Goal: Task Accomplishment & Management: Manage account settings

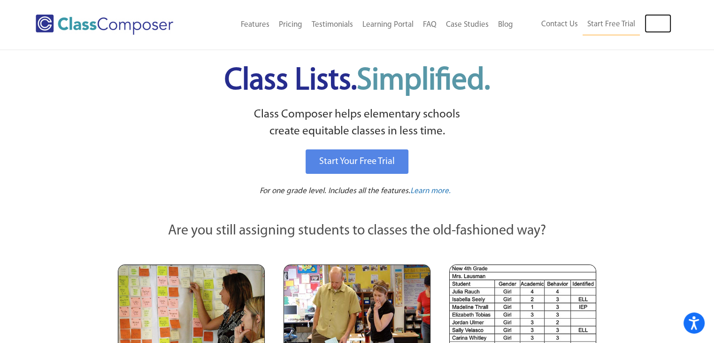
click at [662, 24] on link "Log In" at bounding box center [658, 23] width 27 height 19
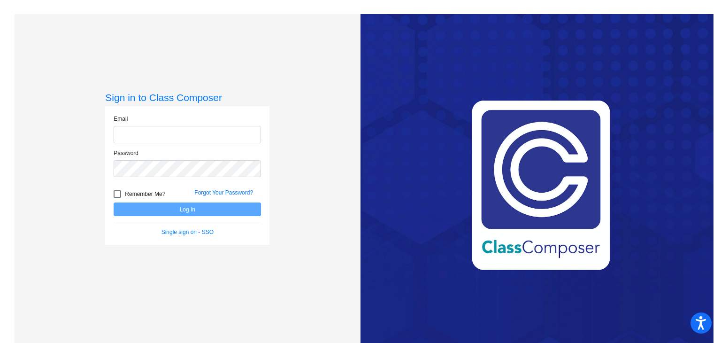
type input "[EMAIL_ADDRESS][DOMAIN_NAME]"
click at [225, 214] on button "Log In" at bounding box center [187, 209] width 147 height 14
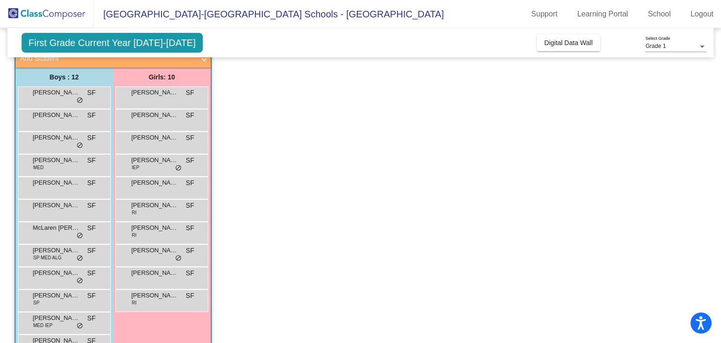
scroll to position [63, 0]
